Goal: Find specific page/section: Find specific page/section

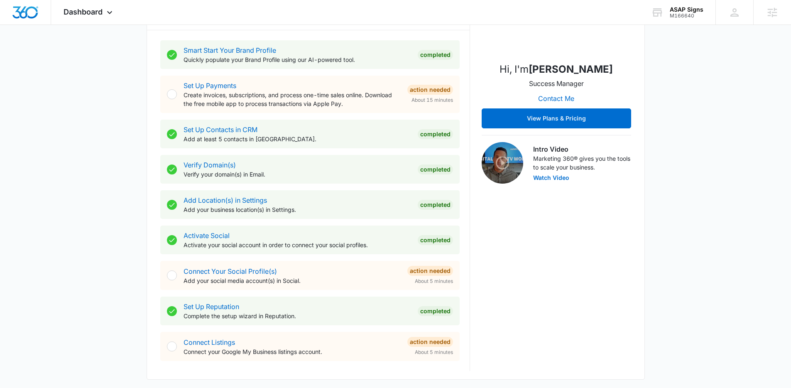
scroll to position [454, 0]
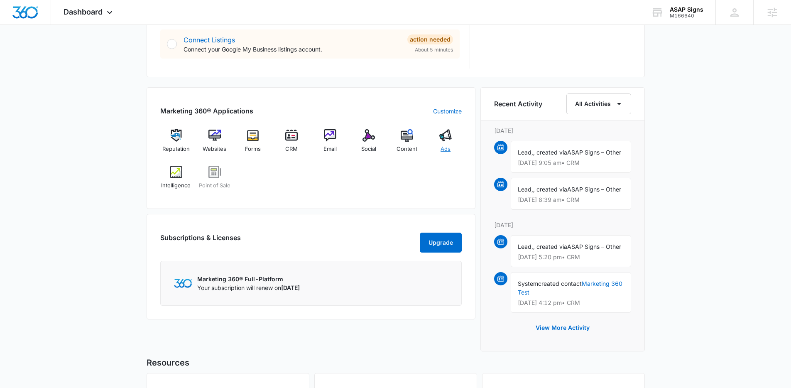
click at [447, 141] on img at bounding box center [446, 135] width 12 height 12
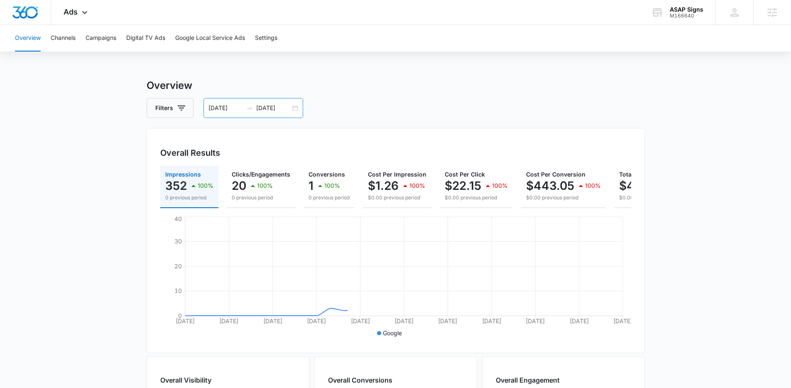
click at [290, 108] on div "[DATE] [DATE]" at bounding box center [254, 108] width 100 height 20
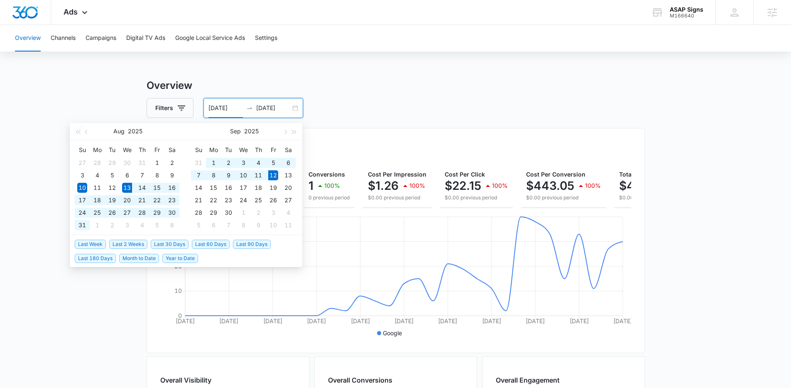
click at [182, 242] on span "Last 30 Days" at bounding box center [170, 244] width 38 height 9
type input "[DATE]"
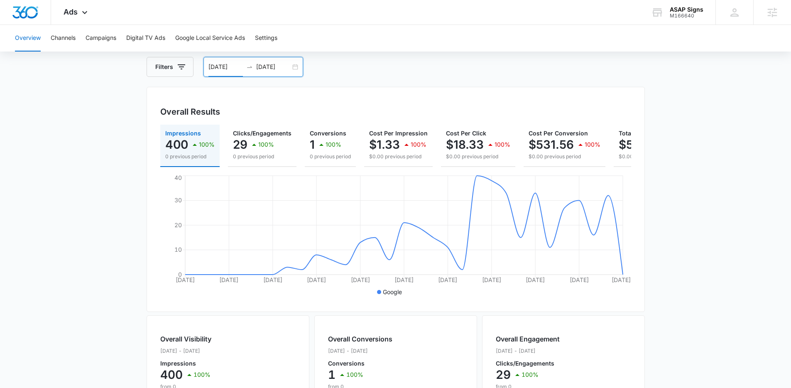
scroll to position [84, 0]
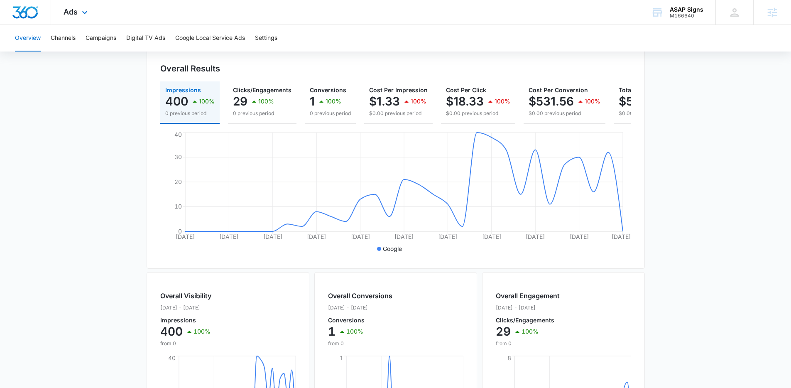
click at [86, 0] on div "Ads Apps Reputation Websites Forms CRM Email Social POS Content Ads Intelligenc…" at bounding box center [76, 12] width 51 height 25
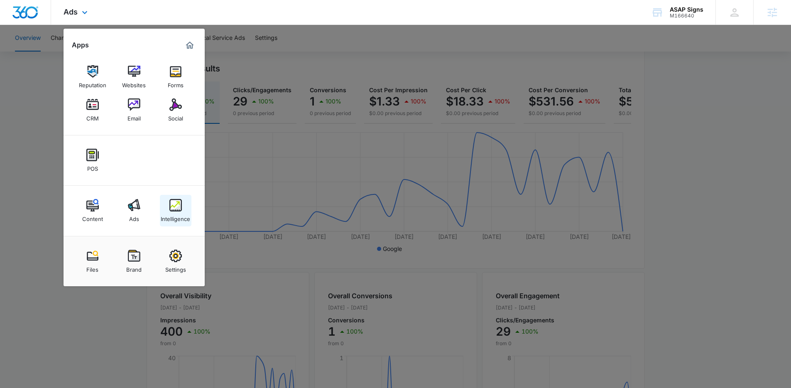
click at [183, 210] on link "Intelligence" at bounding box center [176, 211] width 32 height 32
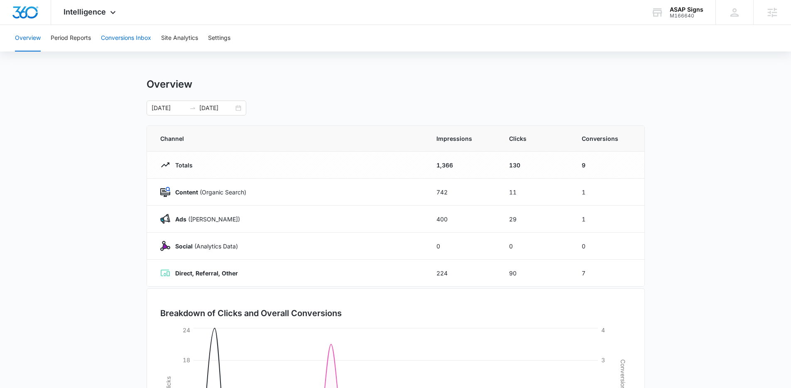
click at [135, 44] on button "Conversions Inbox" at bounding box center [126, 38] width 50 height 27
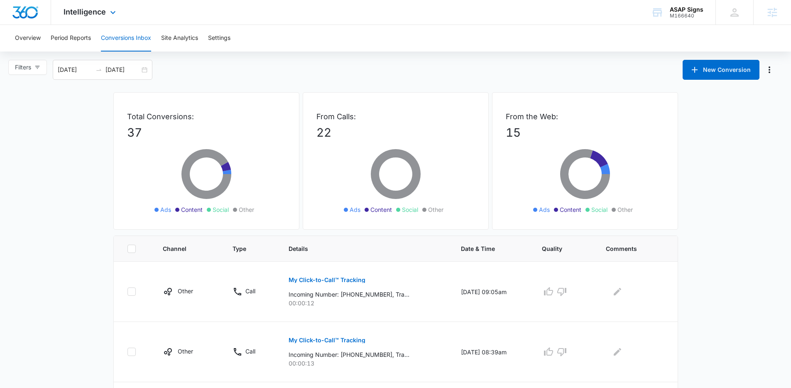
click at [87, 5] on div "Intelligence Apps Reputation Websites Forms CRM Email Social POS Content Ads In…" at bounding box center [90, 12] width 79 height 25
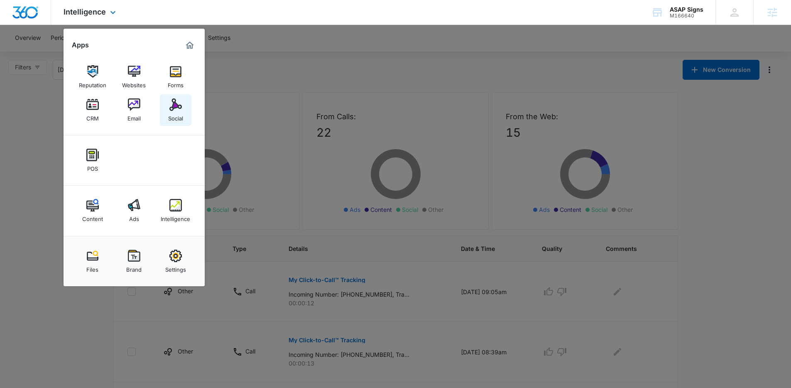
click at [173, 113] on div "Social" at bounding box center [175, 116] width 15 height 11
